Goal: Navigation & Orientation: Find specific page/section

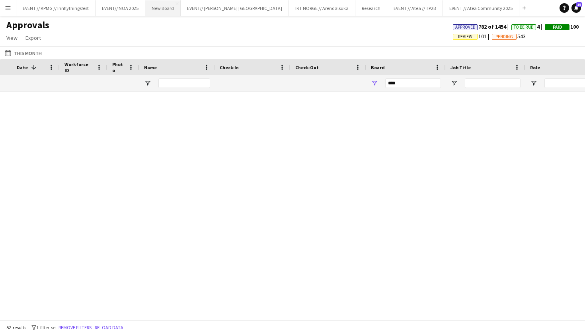
scroll to position [0, 102]
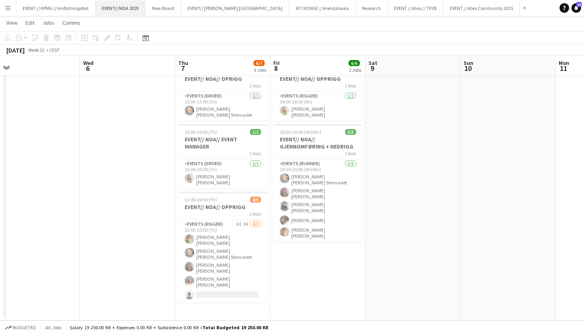
scroll to position [29, 0]
click at [74, 6] on button "EVENT // KPMG // Innflytningsfest Close" at bounding box center [55, 8] width 79 height 16
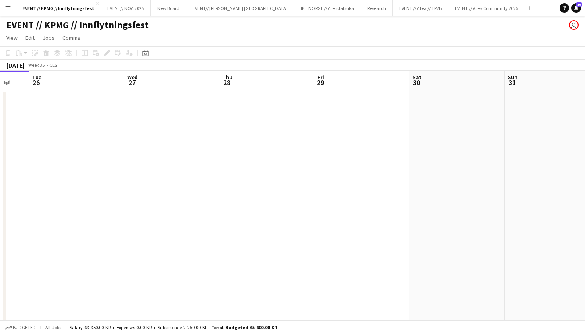
scroll to position [0, 290]
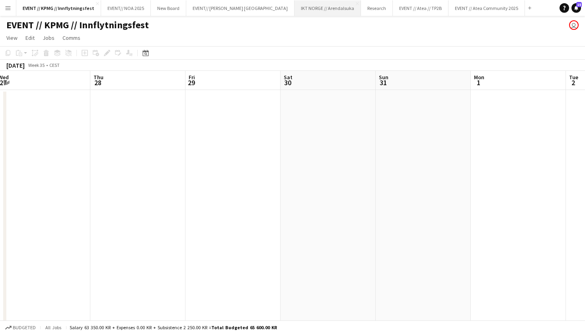
click at [295, 6] on button "IKT NORGE // Arendalsuka Close" at bounding box center [328, 8] width 66 height 16
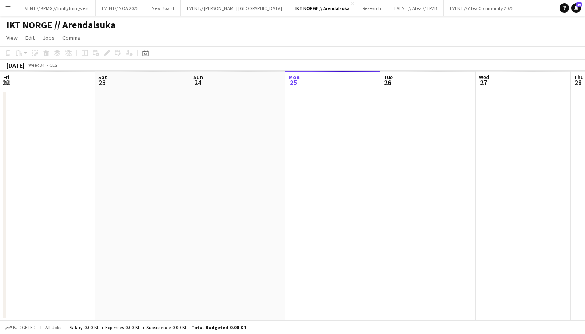
scroll to position [0, 190]
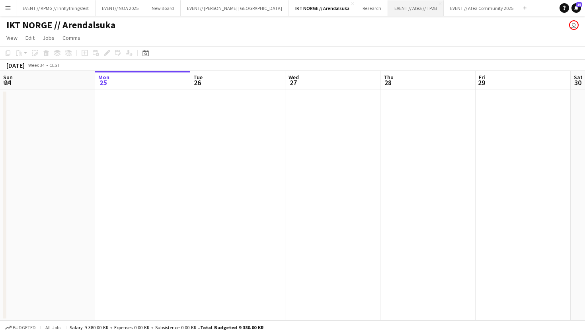
click at [388, 7] on button "EVENT // Atea // TP2B Close" at bounding box center [416, 8] width 56 height 16
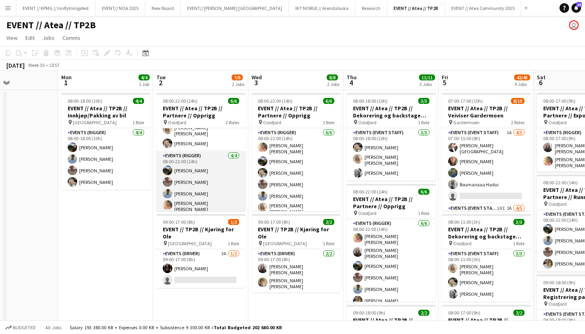
scroll to position [18, 0]
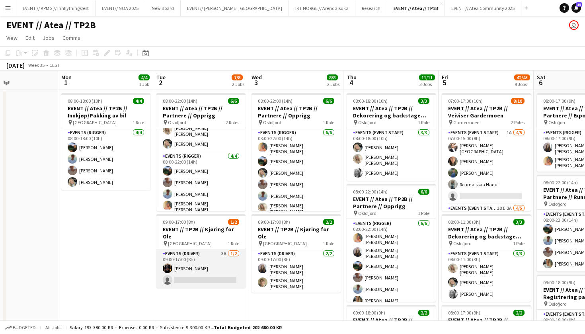
click at [207, 260] on app-card-role "Events (Driver) 3A [DATE] 09:00-17:00 (8h) [PERSON_NAME] single-neutral-actions" at bounding box center [200, 268] width 89 height 39
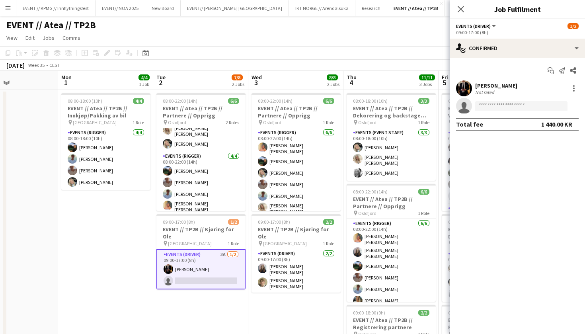
click at [457, 84] on div at bounding box center [464, 88] width 16 height 16
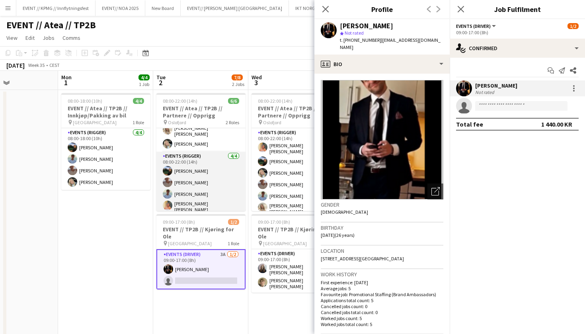
click at [175, 191] on app-card-role "Events (Rigger) [DATE] 08:00-22:00 (14h) [PERSON_NAME] [PERSON_NAME] [PERSON_NA…" at bounding box center [200, 184] width 89 height 64
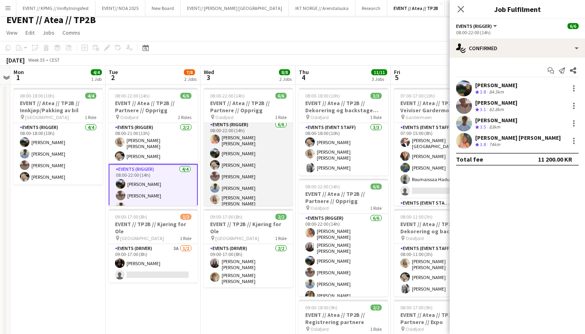
scroll to position [2, 0]
click at [266, 178] on app-card-role "Events (Rigger) [DATE] 08:00-22:00 (14h) [PERSON_NAME] [PERSON_NAME] [PERSON_NA…" at bounding box center [248, 166] width 89 height 90
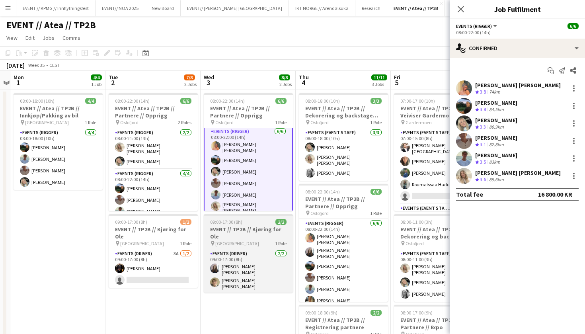
scroll to position [0, 0]
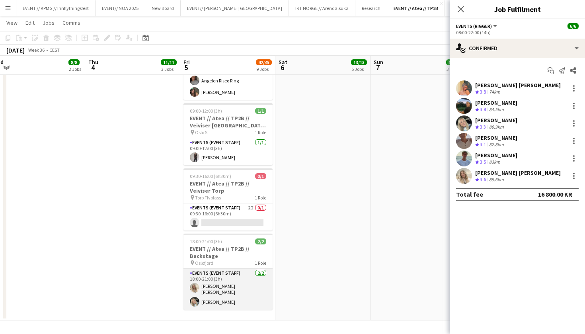
click at [230, 272] on app-card-role "Events (Event Staff) [DATE] 18:00-21:00 (3h) [PERSON_NAME] [PERSON_NAME] [PERSO…" at bounding box center [228, 289] width 89 height 41
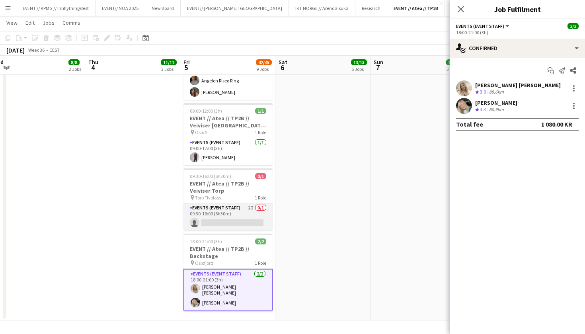
click at [232, 206] on app-card-role "Events (Event Staff) 2I 0/1 09:30-16:00 (6h30m) single-neutral-actions" at bounding box center [228, 216] width 89 height 27
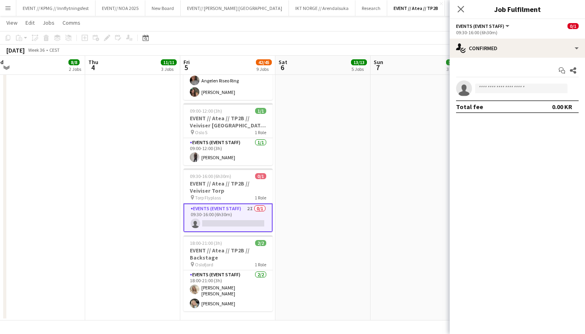
click at [267, 180] on h3 "EVENT // Atea // TP2B // Veiviser Torp" at bounding box center [228, 187] width 89 height 14
